Goal: Find specific page/section: Find specific page/section

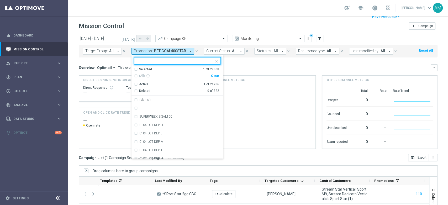
scroll to position [0, 112]
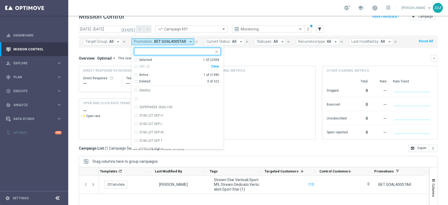
click at [0, 0] on div "Clear" at bounding box center [0, 0] width 0 height 0
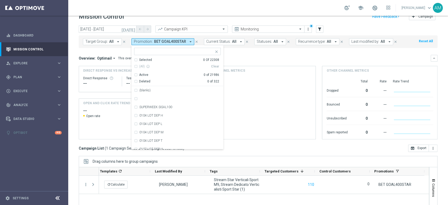
click at [190, 51] on input "text" at bounding box center [175, 51] width 77 height 4
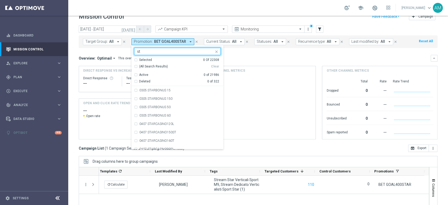
type input "s"
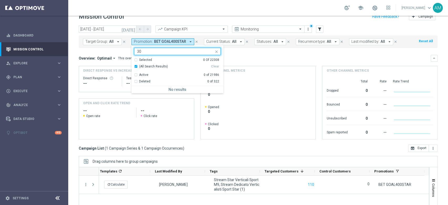
type input "3"
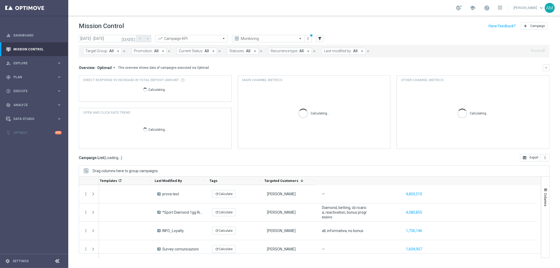
scroll to position [0, 0]
